Goal: Task Accomplishment & Management: Use online tool/utility

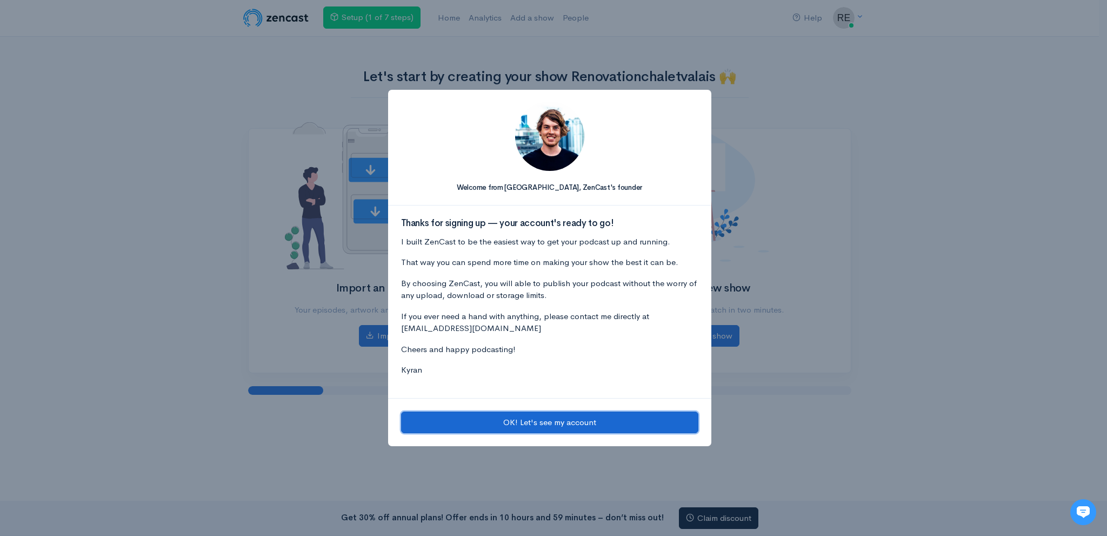
click at [502, 418] on button "OK! Let's see my account" at bounding box center [549, 422] width 297 height 22
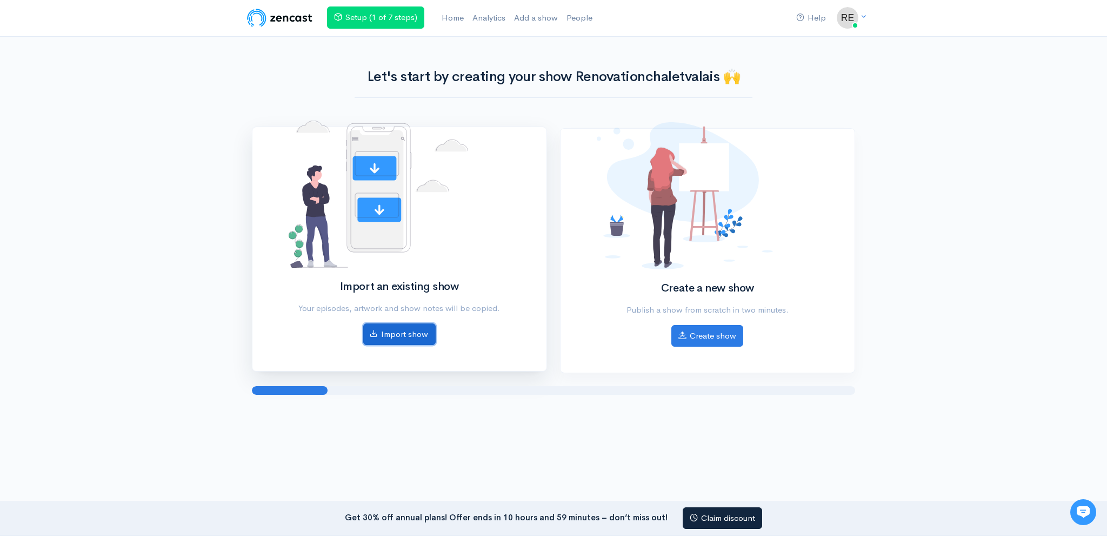
click at [377, 337] on link "Import show" at bounding box center [399, 334] width 72 height 22
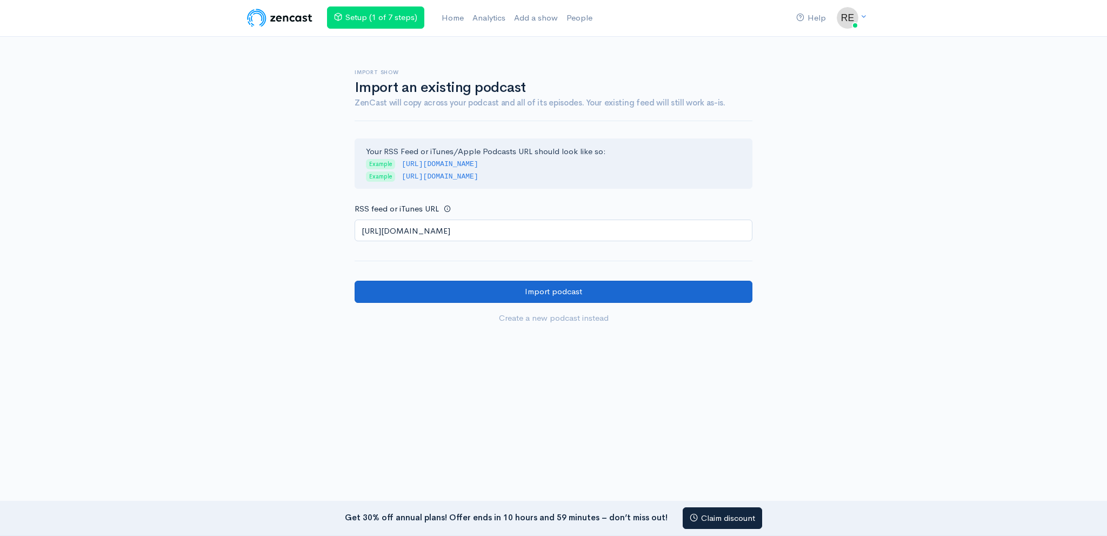
type input "https://anchor.fm/s/108c761b4/podcast/rss"
click at [411, 294] on input "Import podcast" at bounding box center [554, 291] width 398 height 22
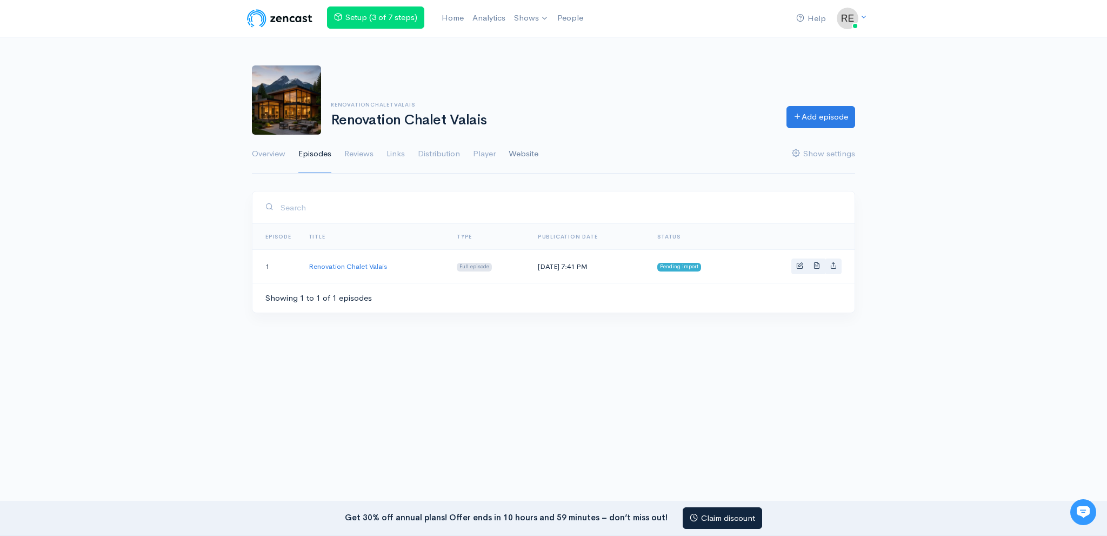
click at [522, 158] on link "Website" at bounding box center [524, 154] width 30 height 39
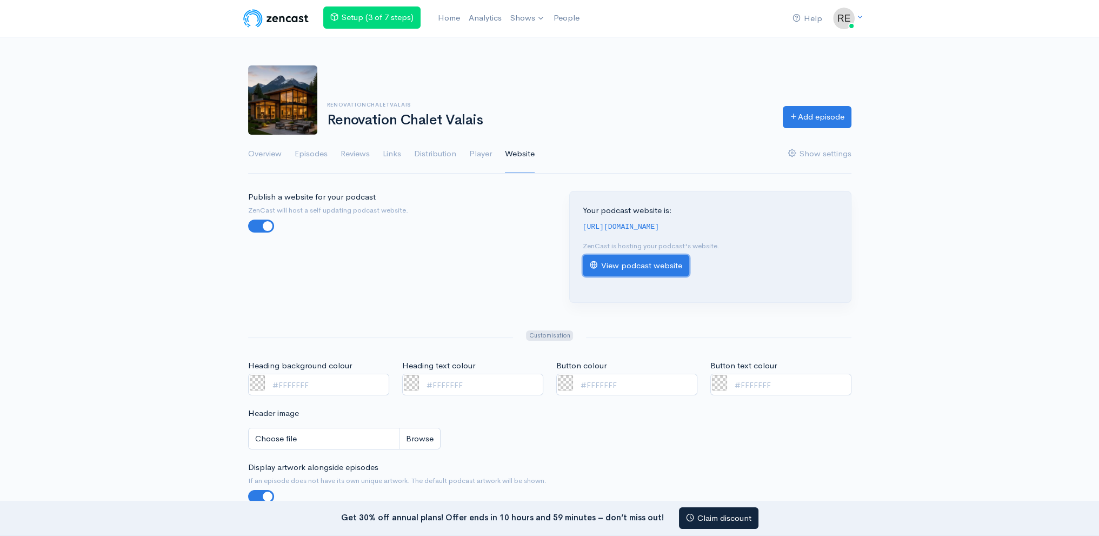
click at [632, 268] on link "View podcast website" at bounding box center [636, 266] width 106 height 22
